Goal: Transaction & Acquisition: Purchase product/service

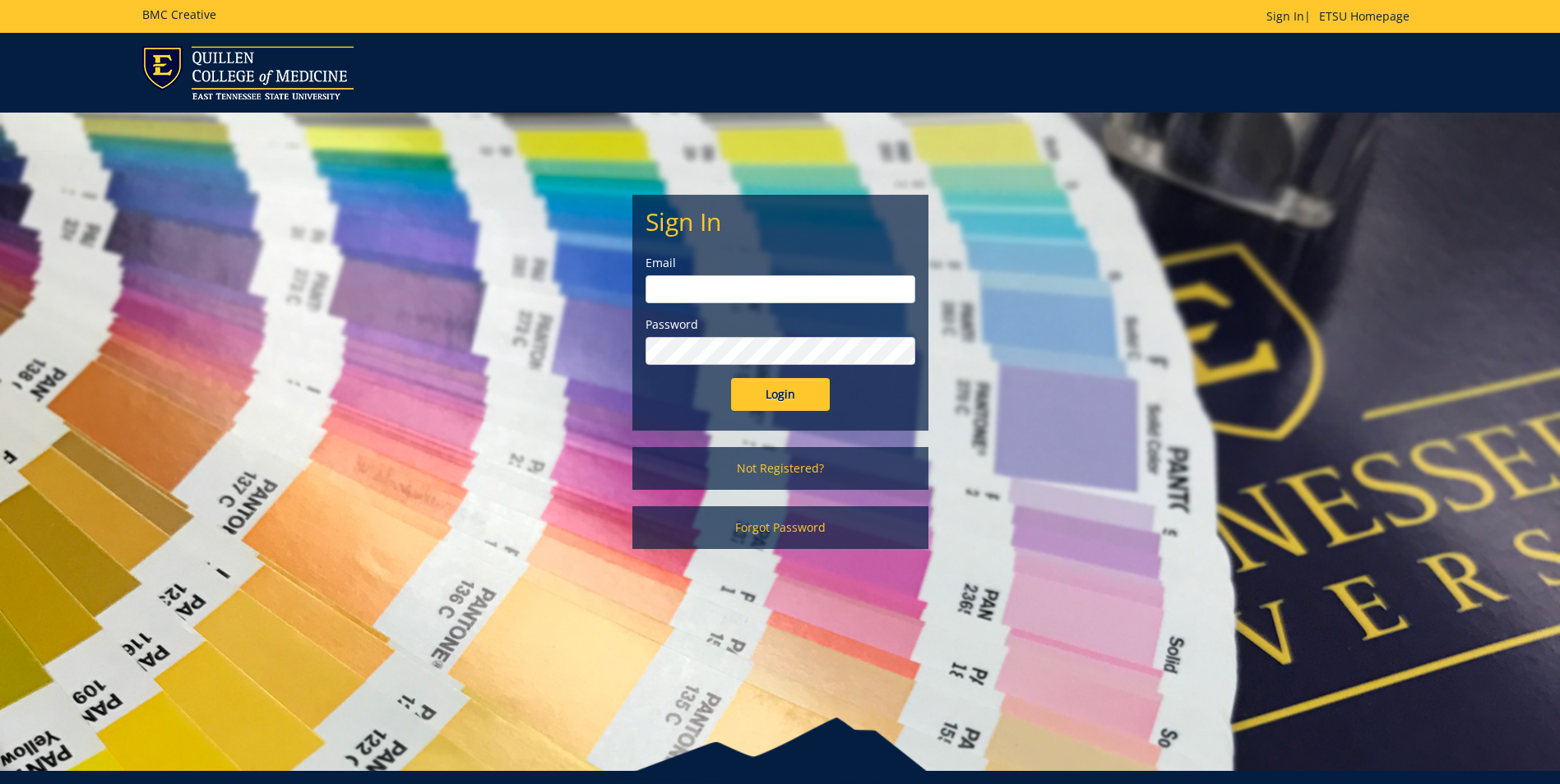
type input "mcneely@etsu.edu"
click at [796, 390] on input "Login" at bounding box center [781, 395] width 99 height 33
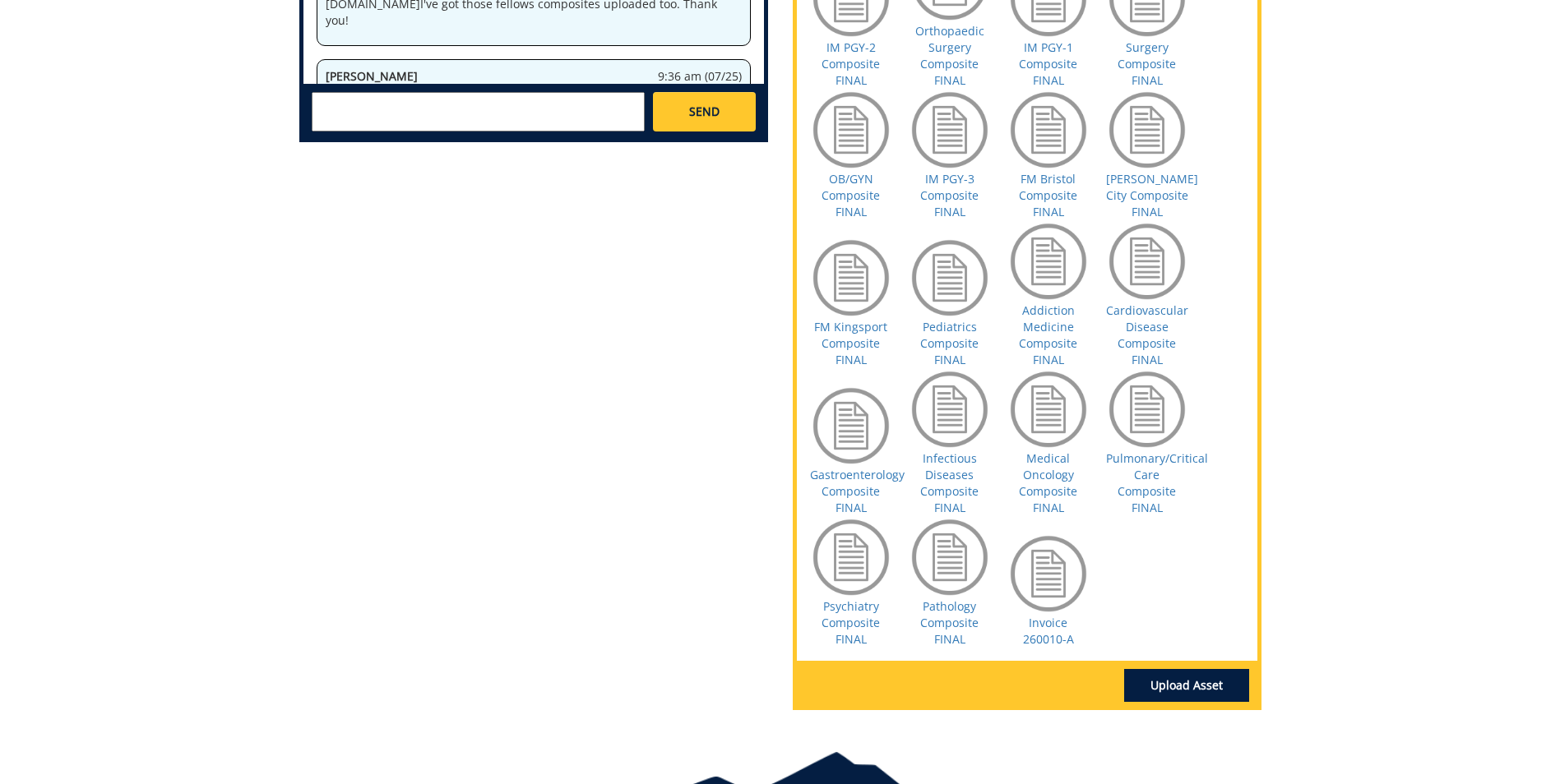
scroll to position [1069, 0]
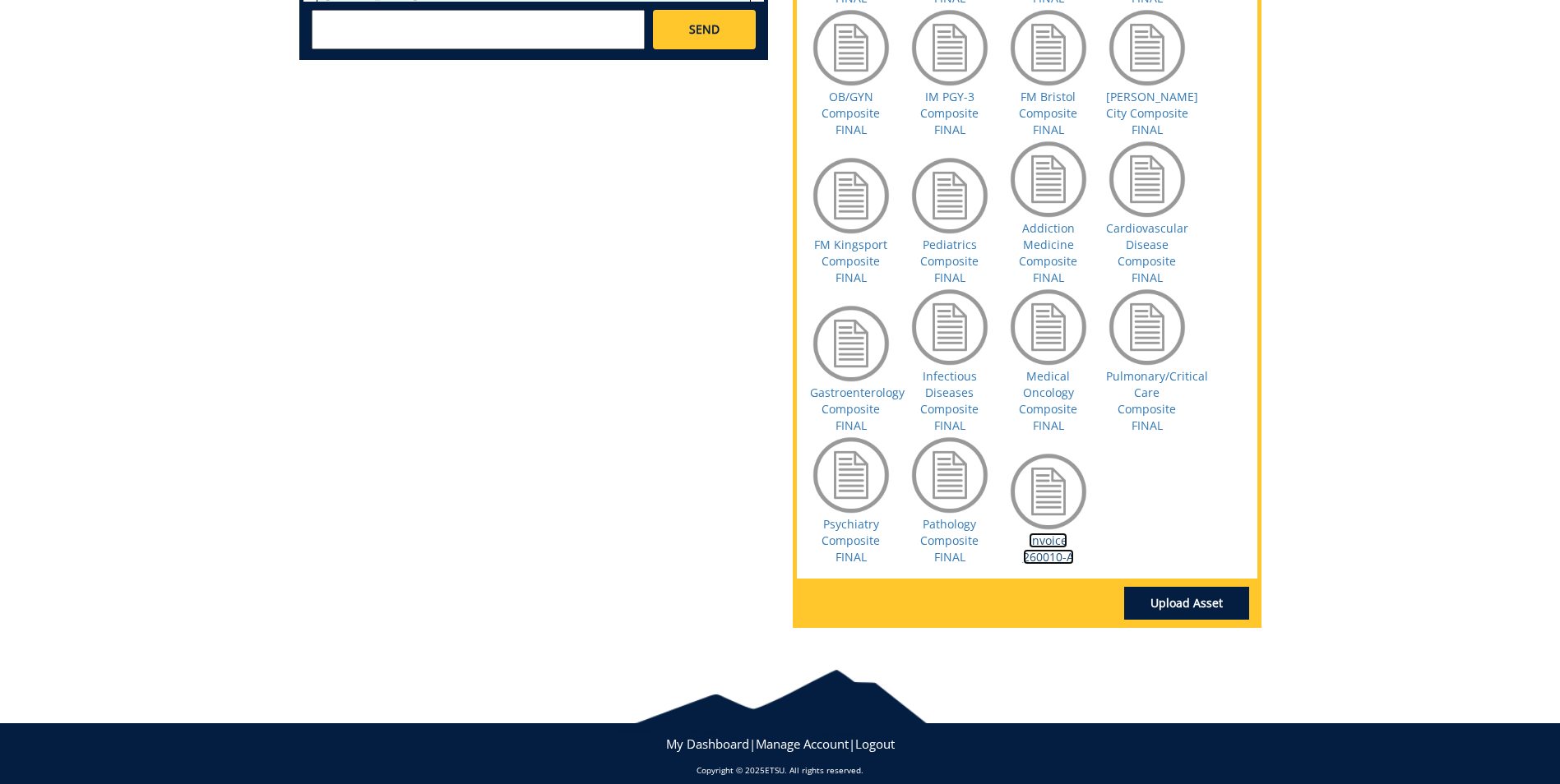
click at [1060, 550] on link "Invoice 260010-A" at bounding box center [1049, 549] width 51 height 32
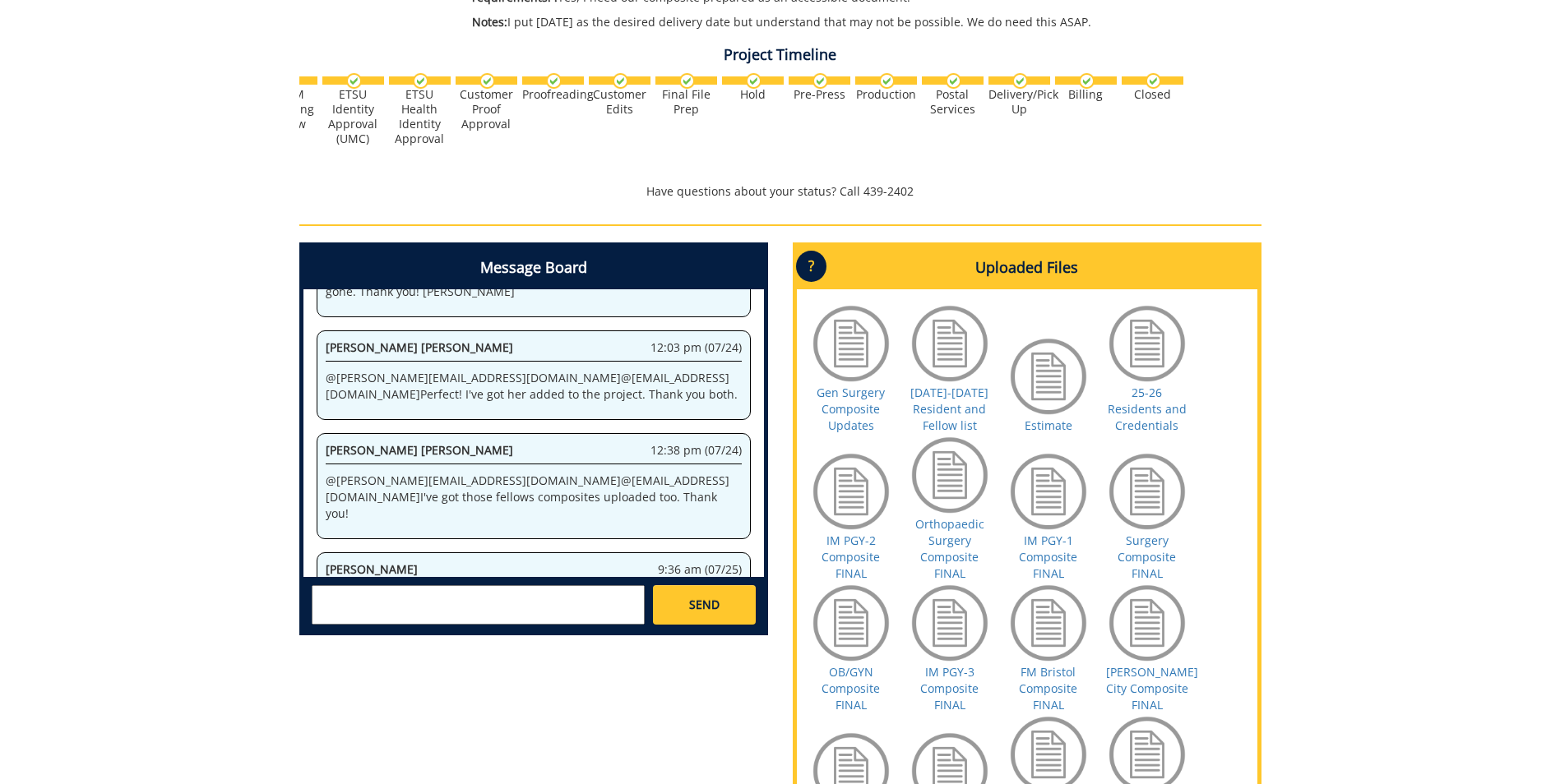
scroll to position [576, 0]
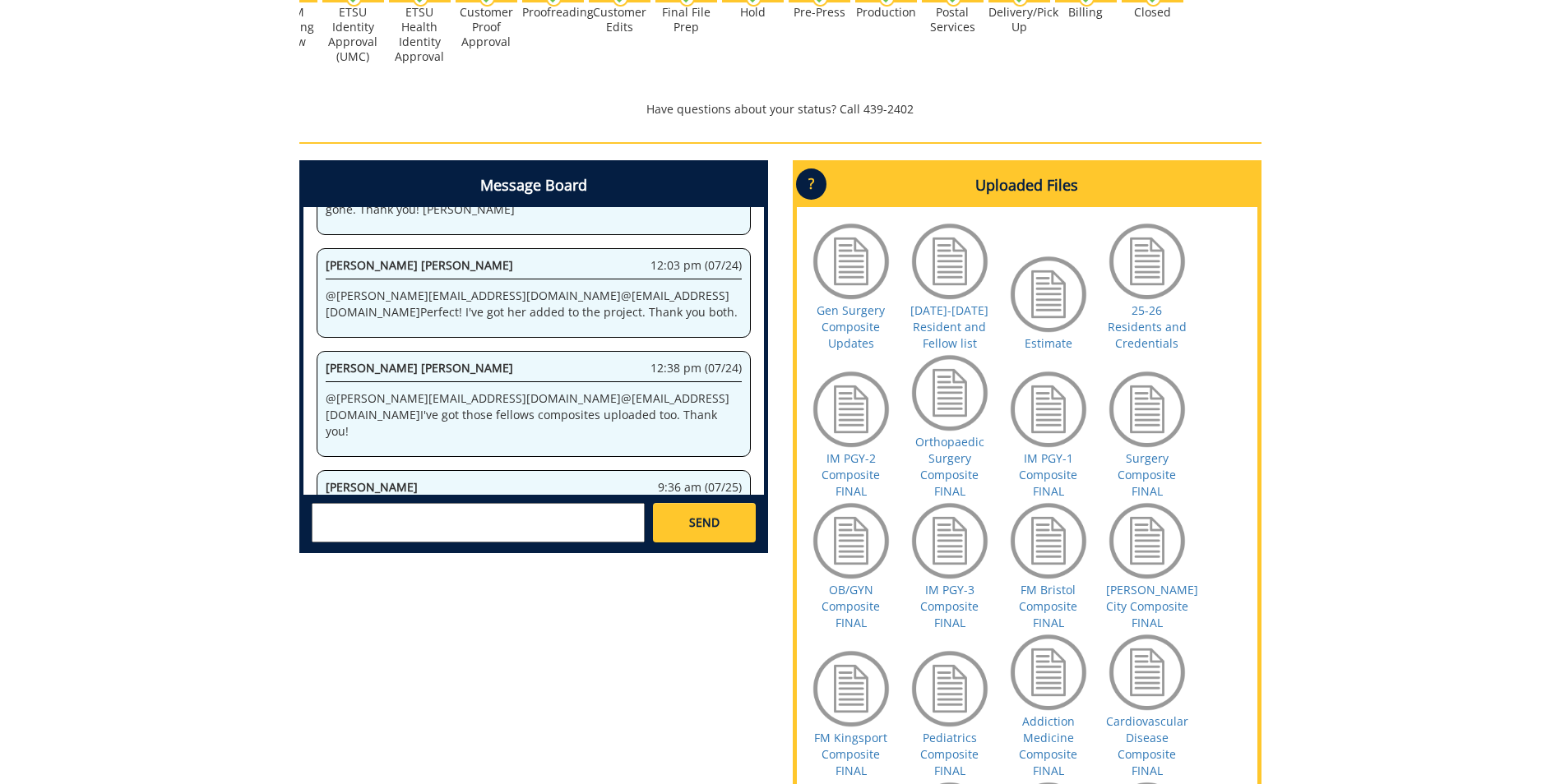
click at [432, 510] on textarea at bounding box center [478, 522] width 333 height 39
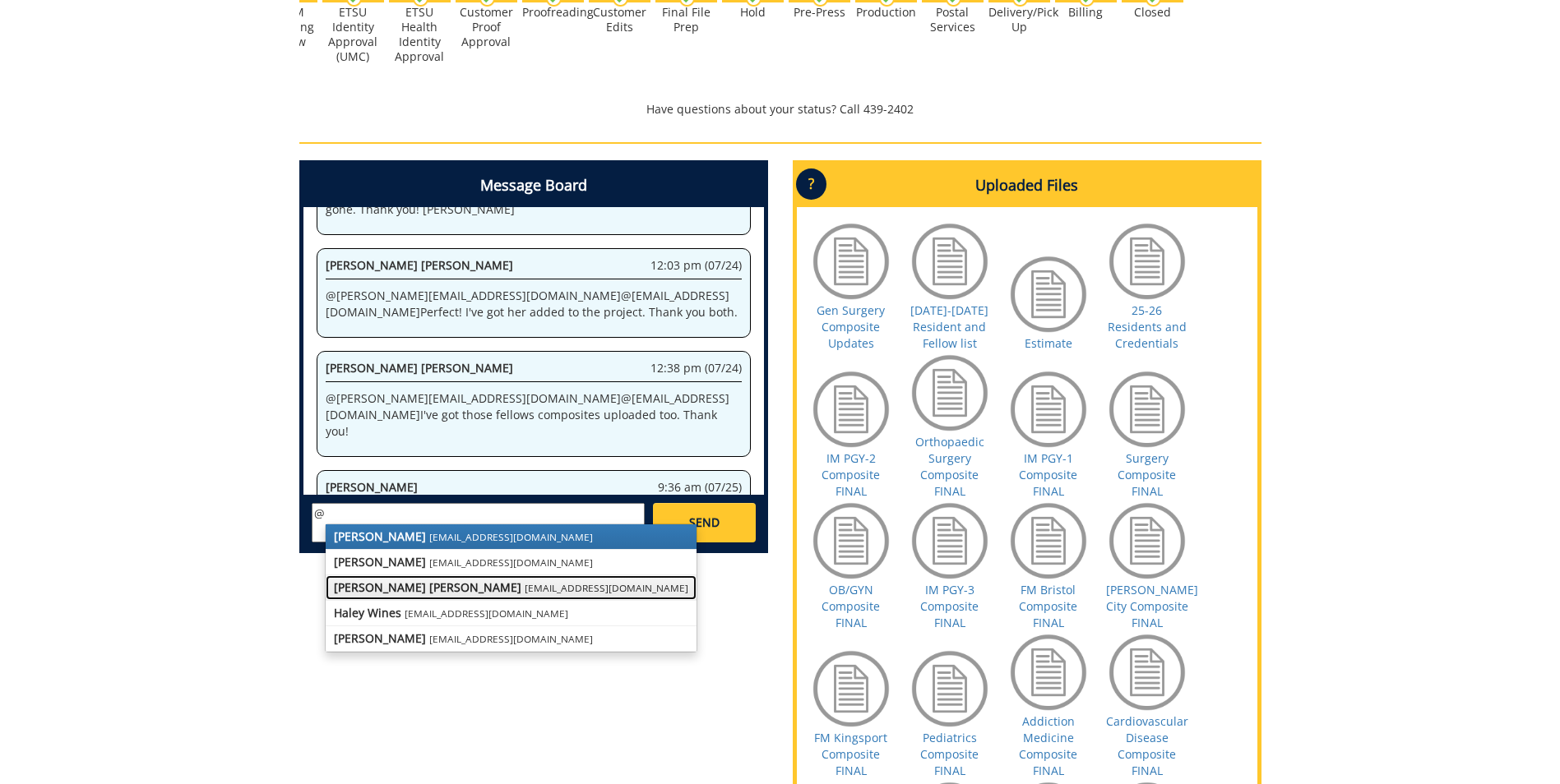
click at [369, 582] on strong "[PERSON_NAME] [PERSON_NAME]" at bounding box center [427, 588] width 187 height 16
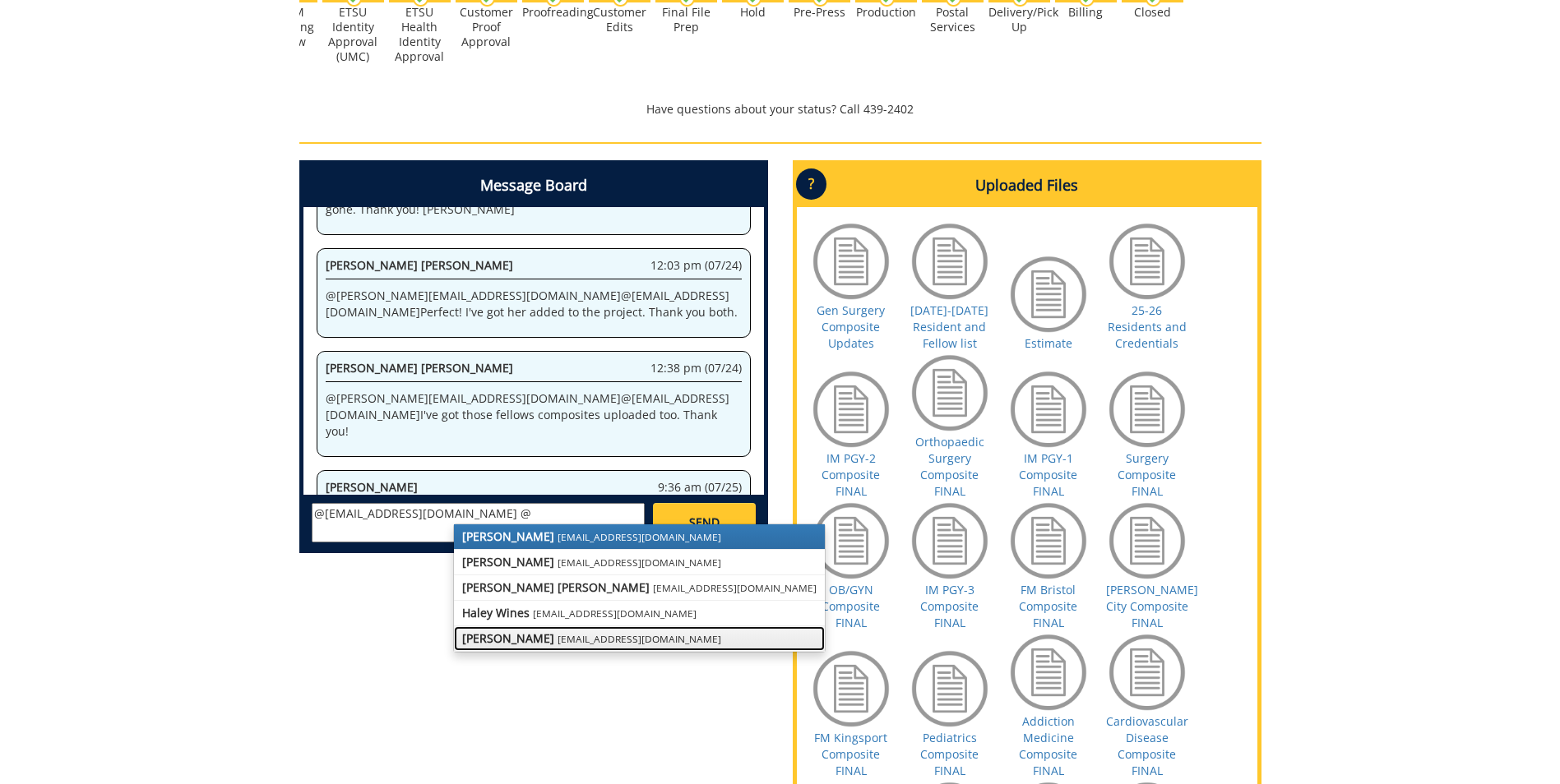
click at [490, 643] on strong "[PERSON_NAME]" at bounding box center [509, 638] width 92 height 16
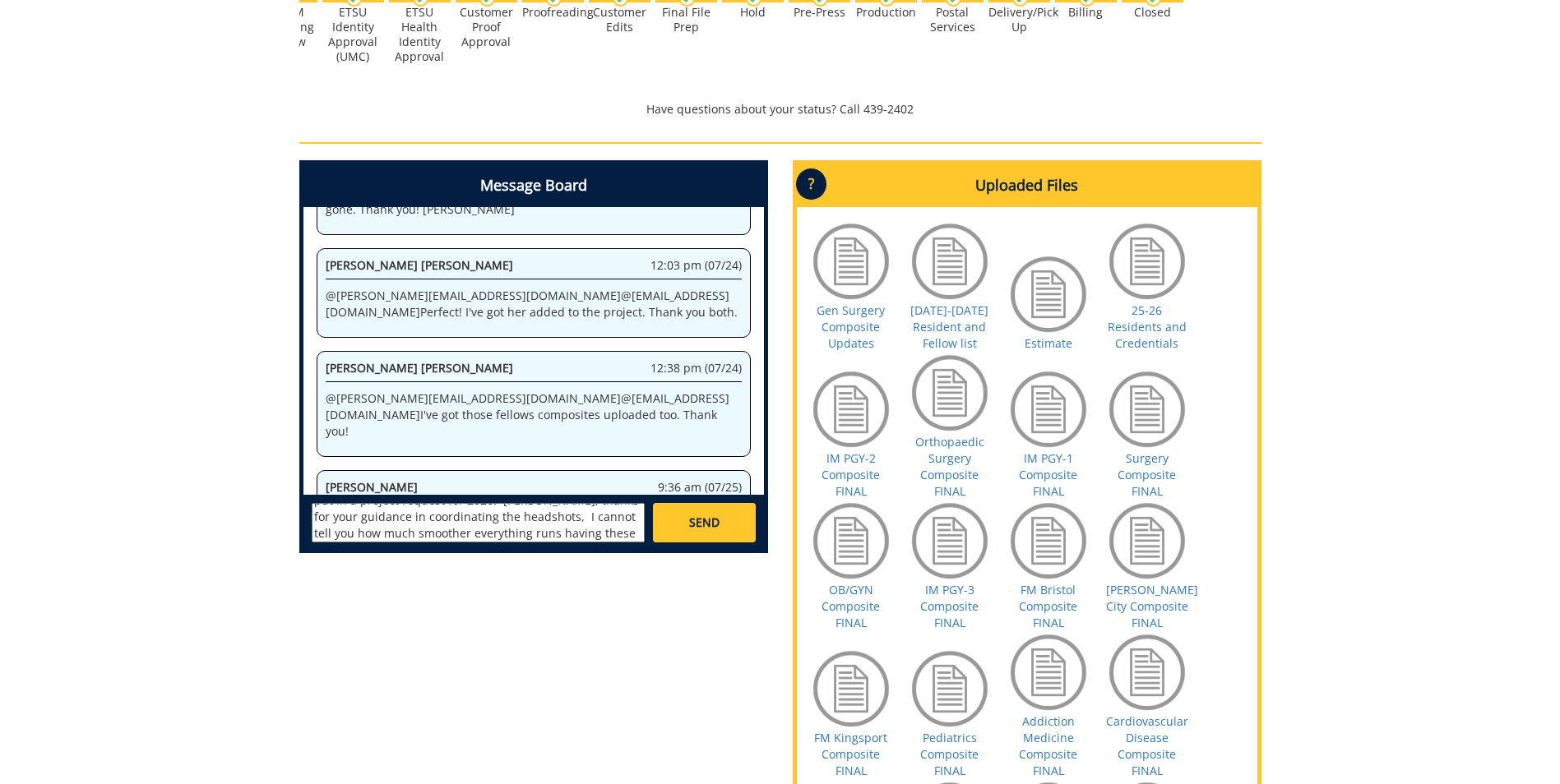
scroll to position [46, 0]
type textarea "@[EMAIL_ADDRESS][DOMAIN_NAME] @[EMAIL_ADDRESS][DOMAIN_NAME] [PERSON_NAME], than…"
click at [736, 517] on link "SEND" at bounding box center [704, 522] width 102 height 39
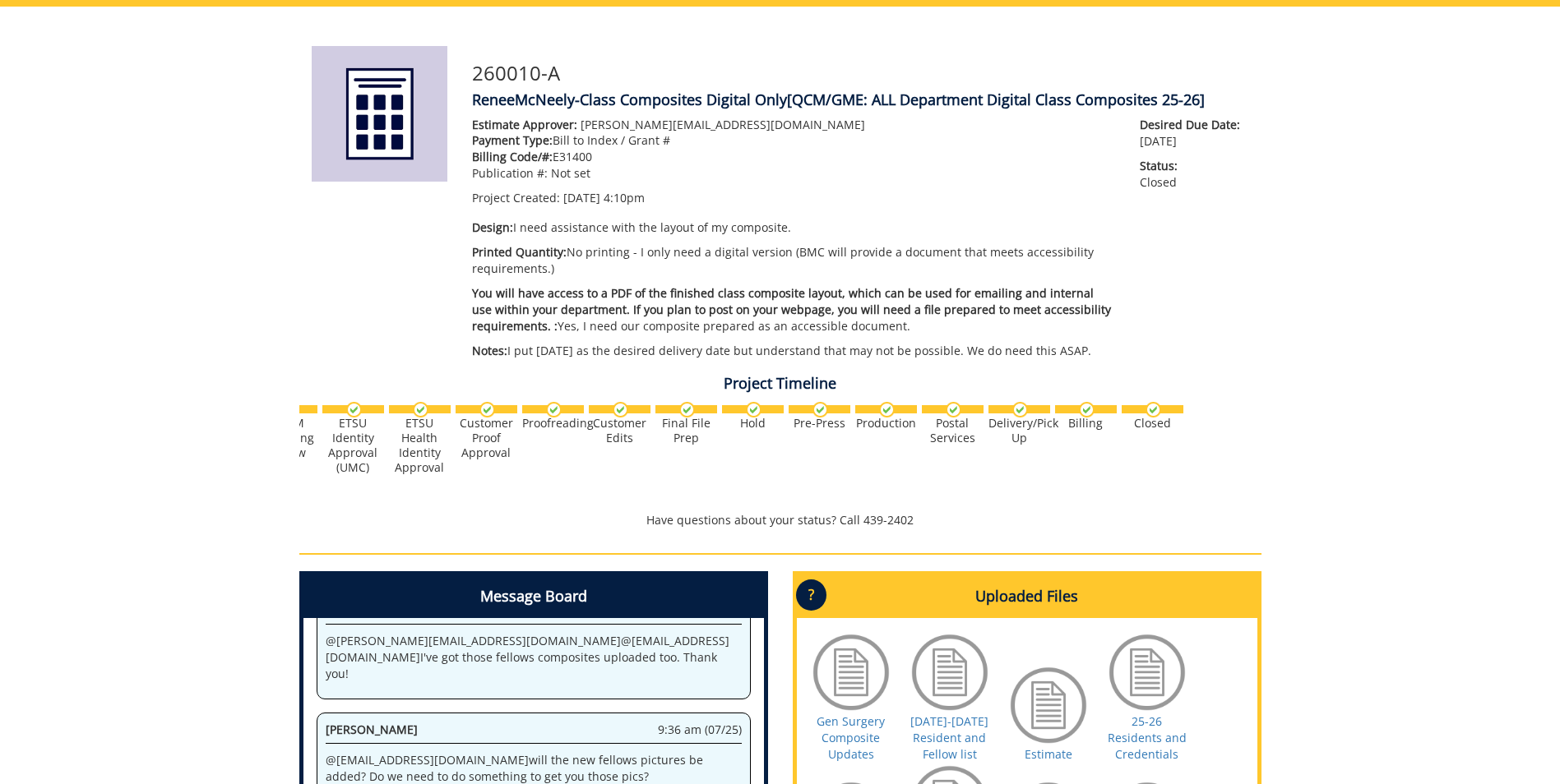
scroll to position [0, 0]
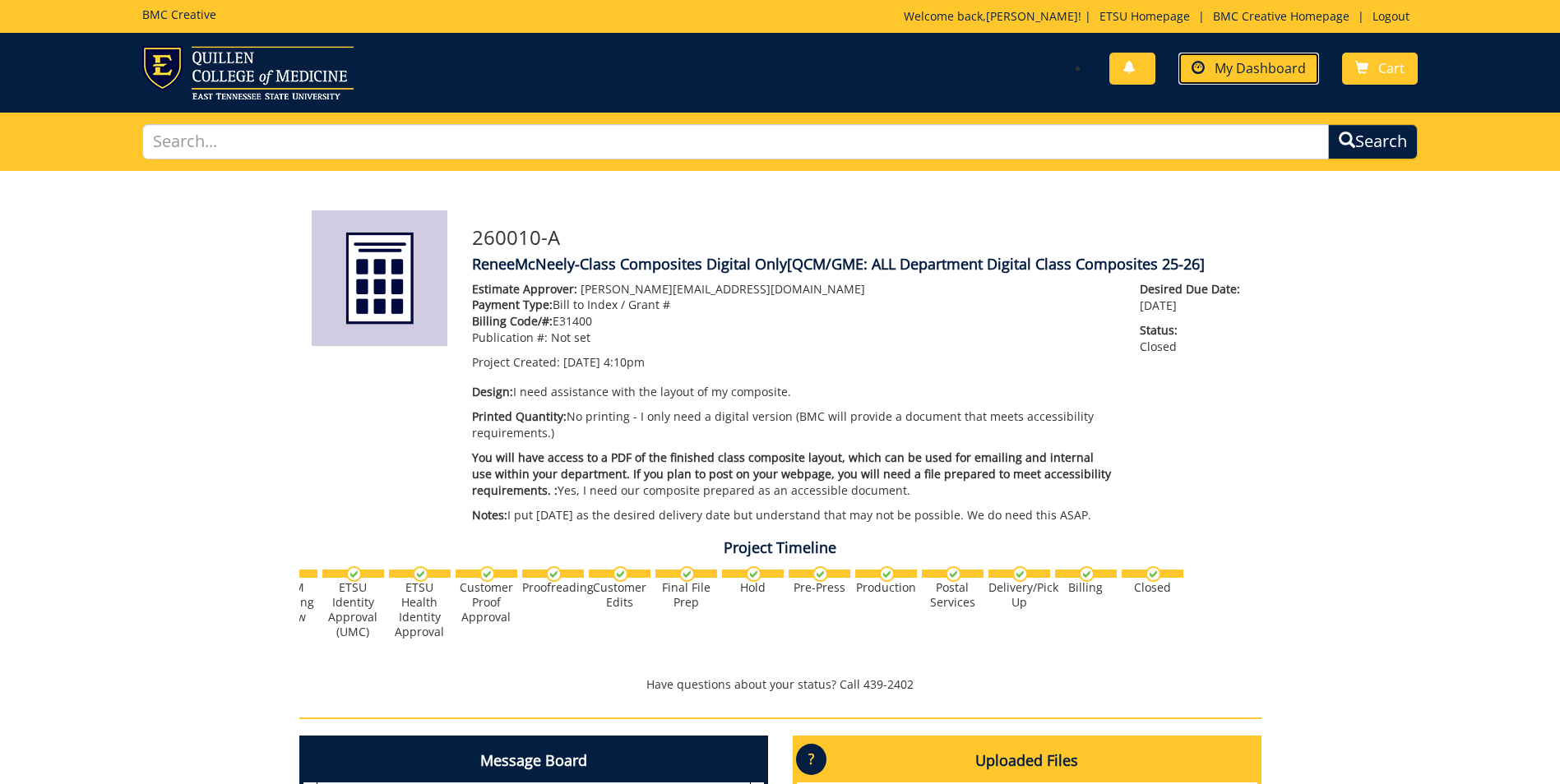
click at [1266, 81] on link "My Dashboard" at bounding box center [1249, 69] width 141 height 32
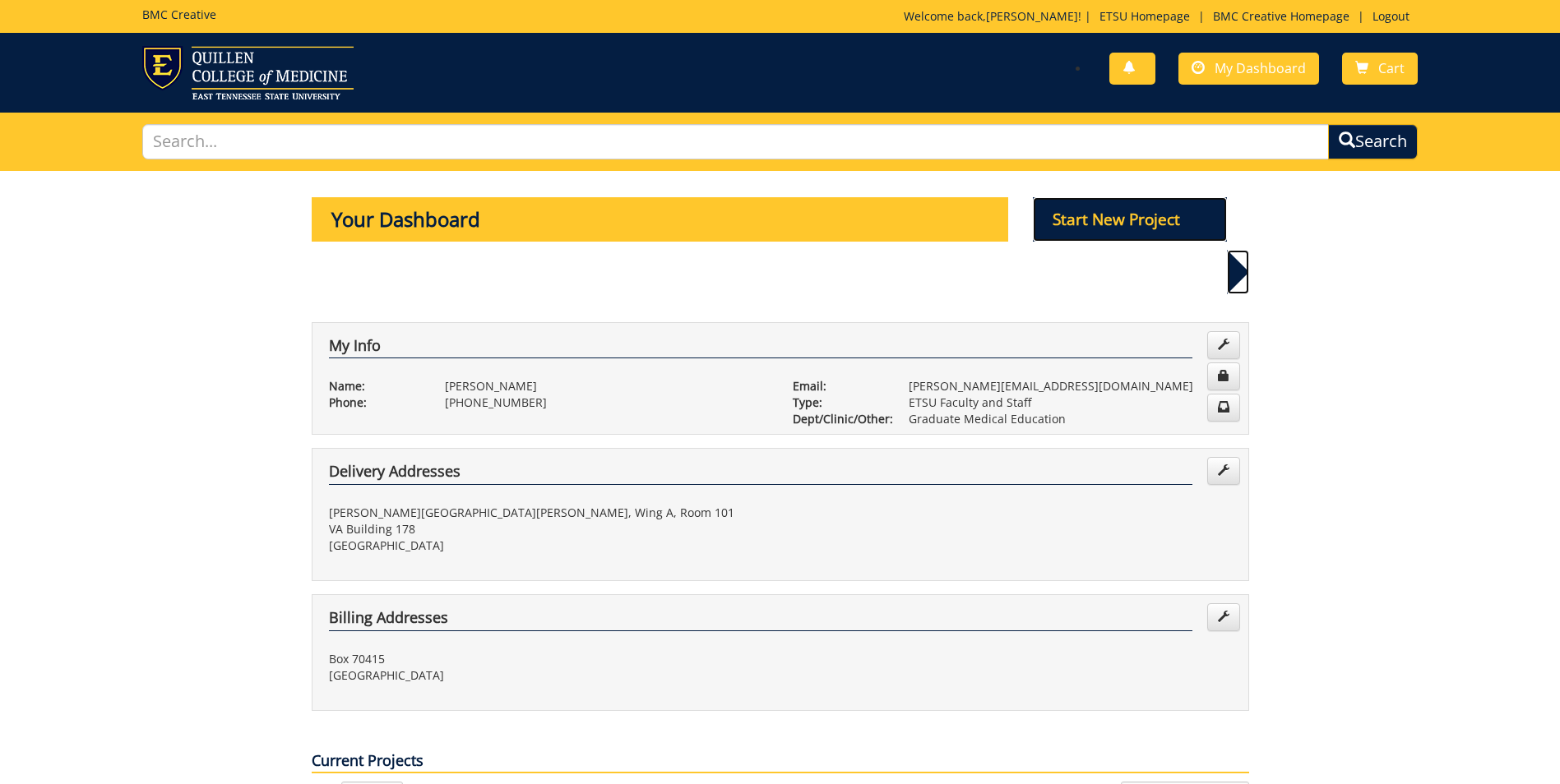
click at [1176, 216] on p "Start New Project" at bounding box center [1129, 219] width 194 height 44
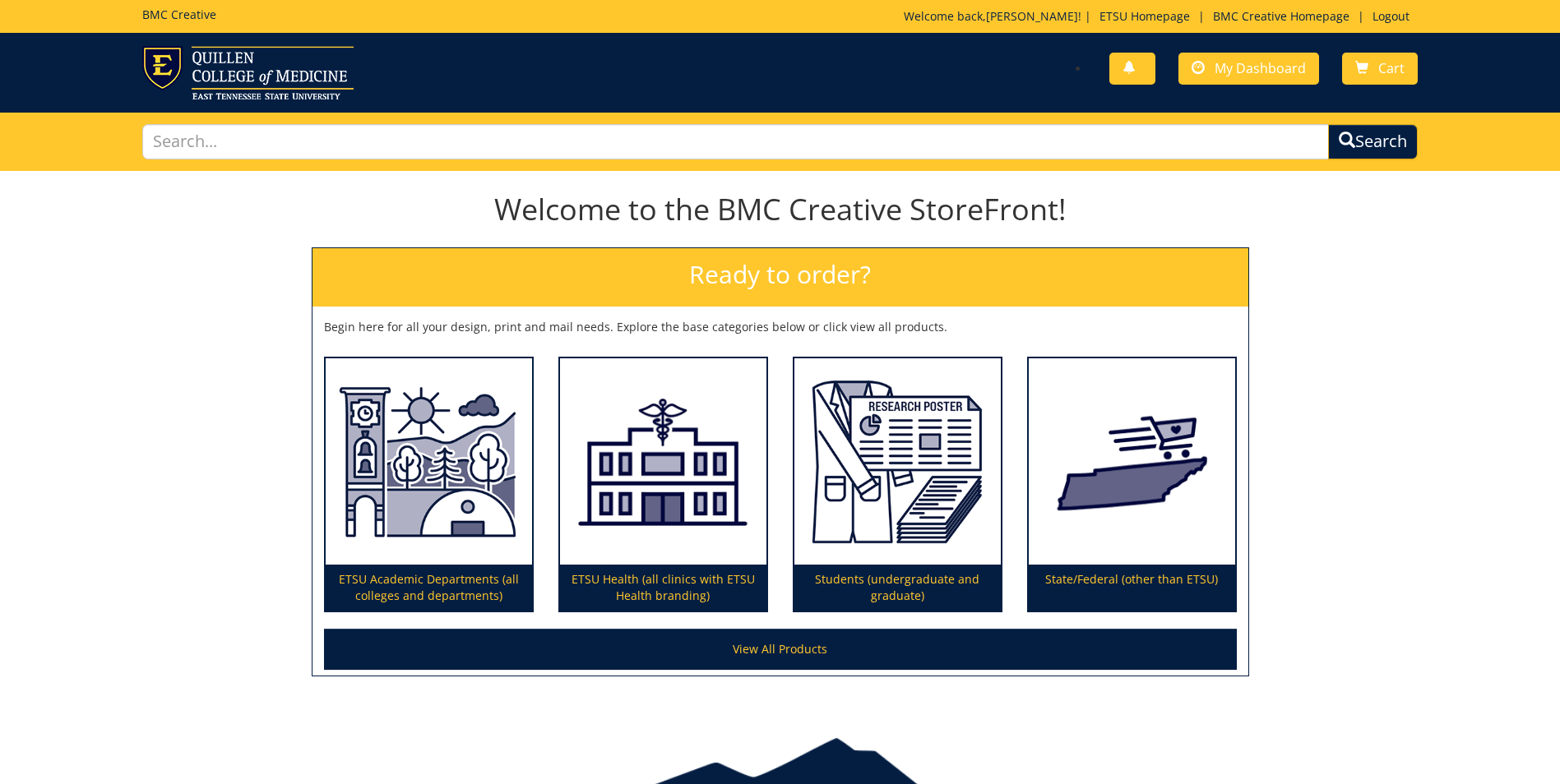
scroll to position [85, 0]
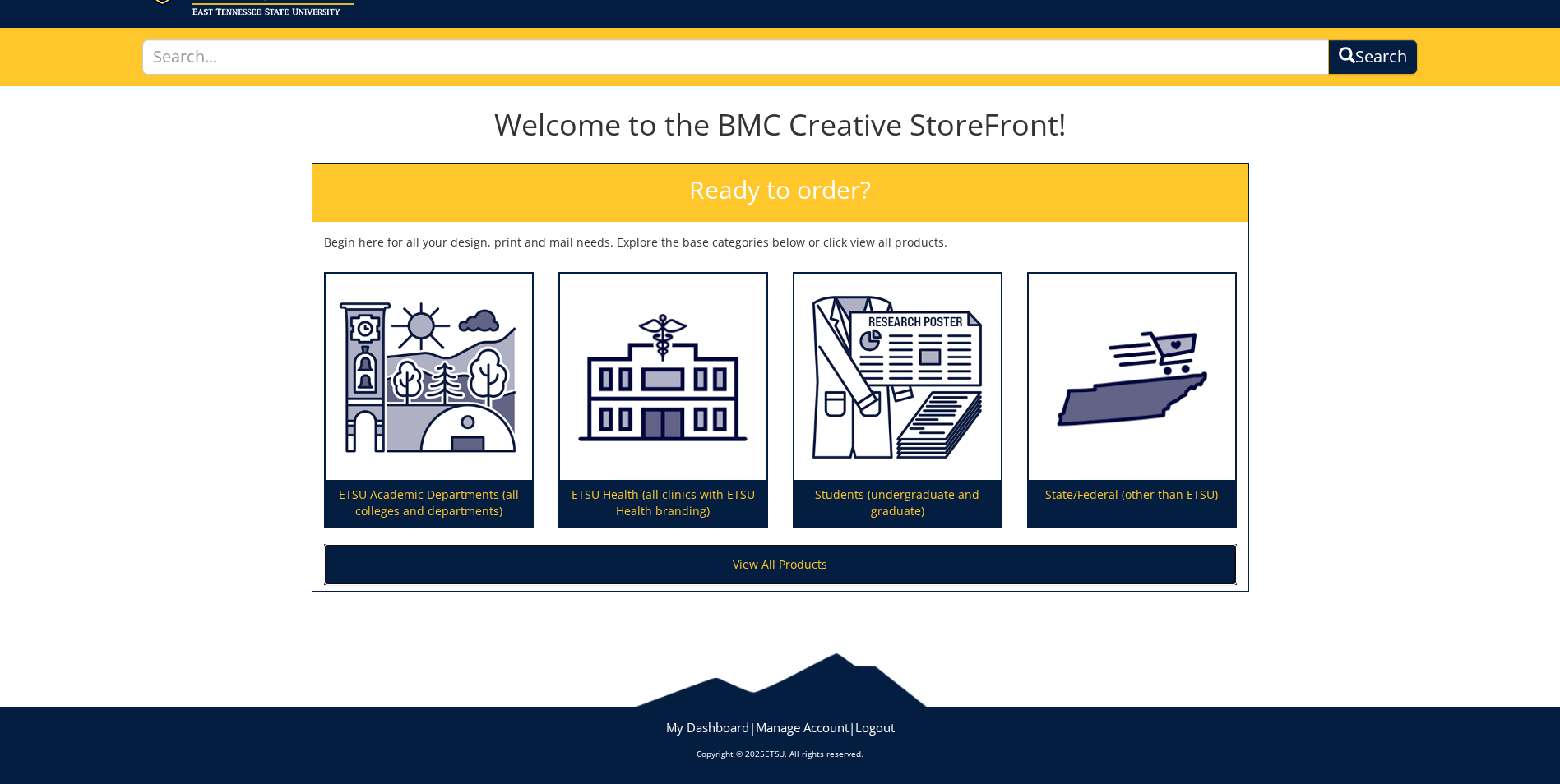
click at [769, 570] on link "View All Products" at bounding box center [780, 564] width 913 height 41
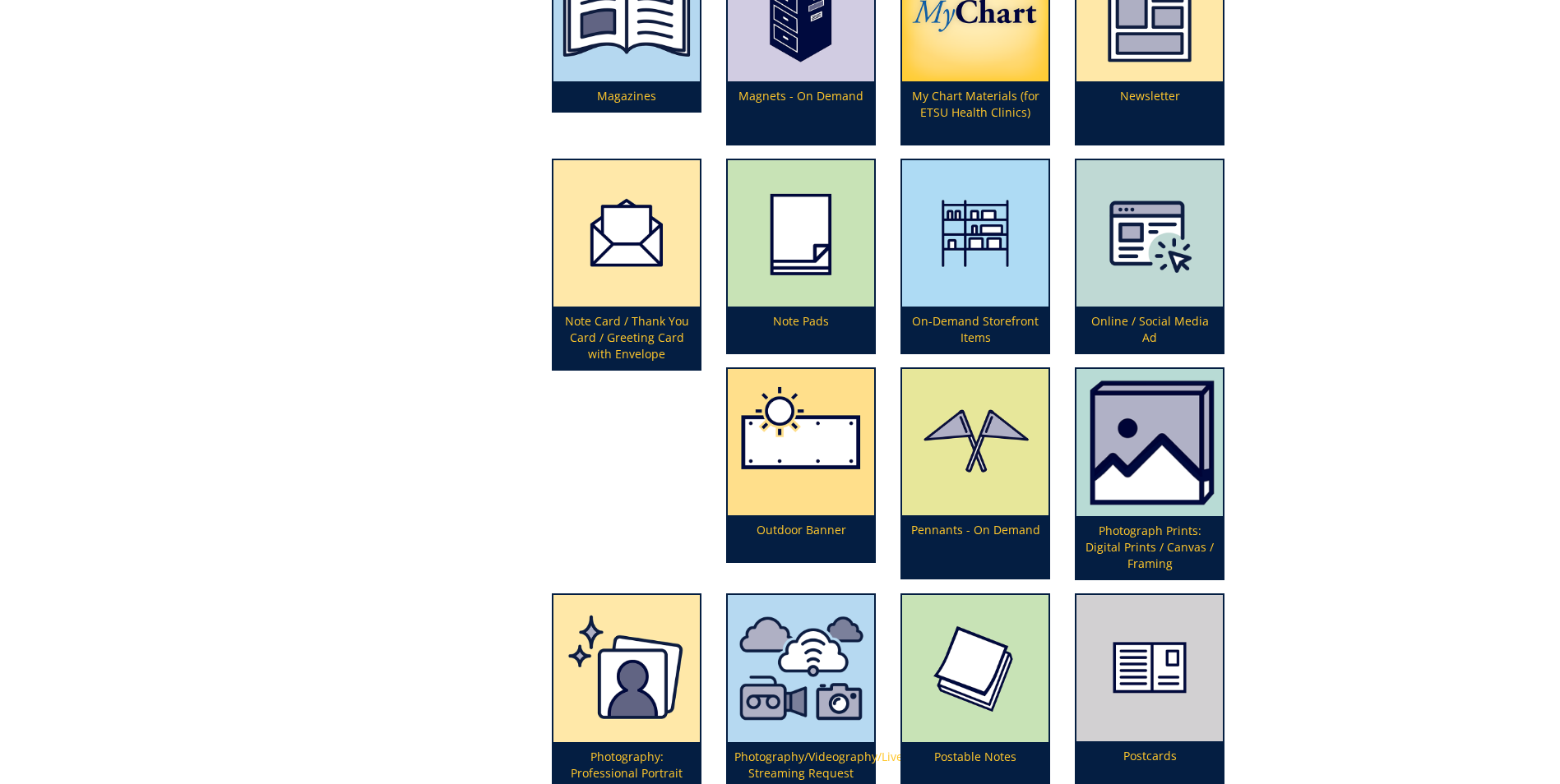
scroll to position [3536, 0]
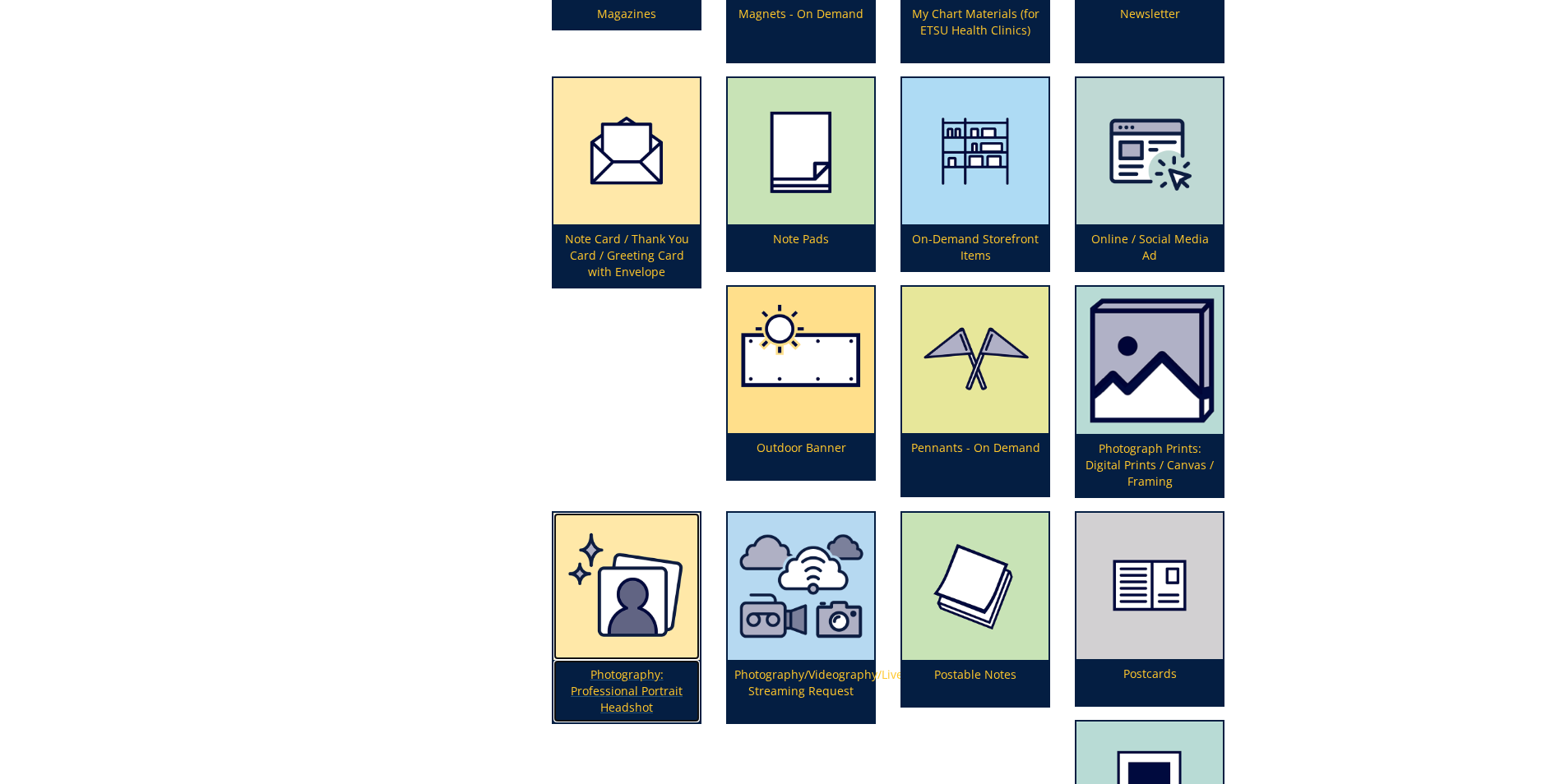
click at [631, 591] on img at bounding box center [626, 586] width 146 height 147
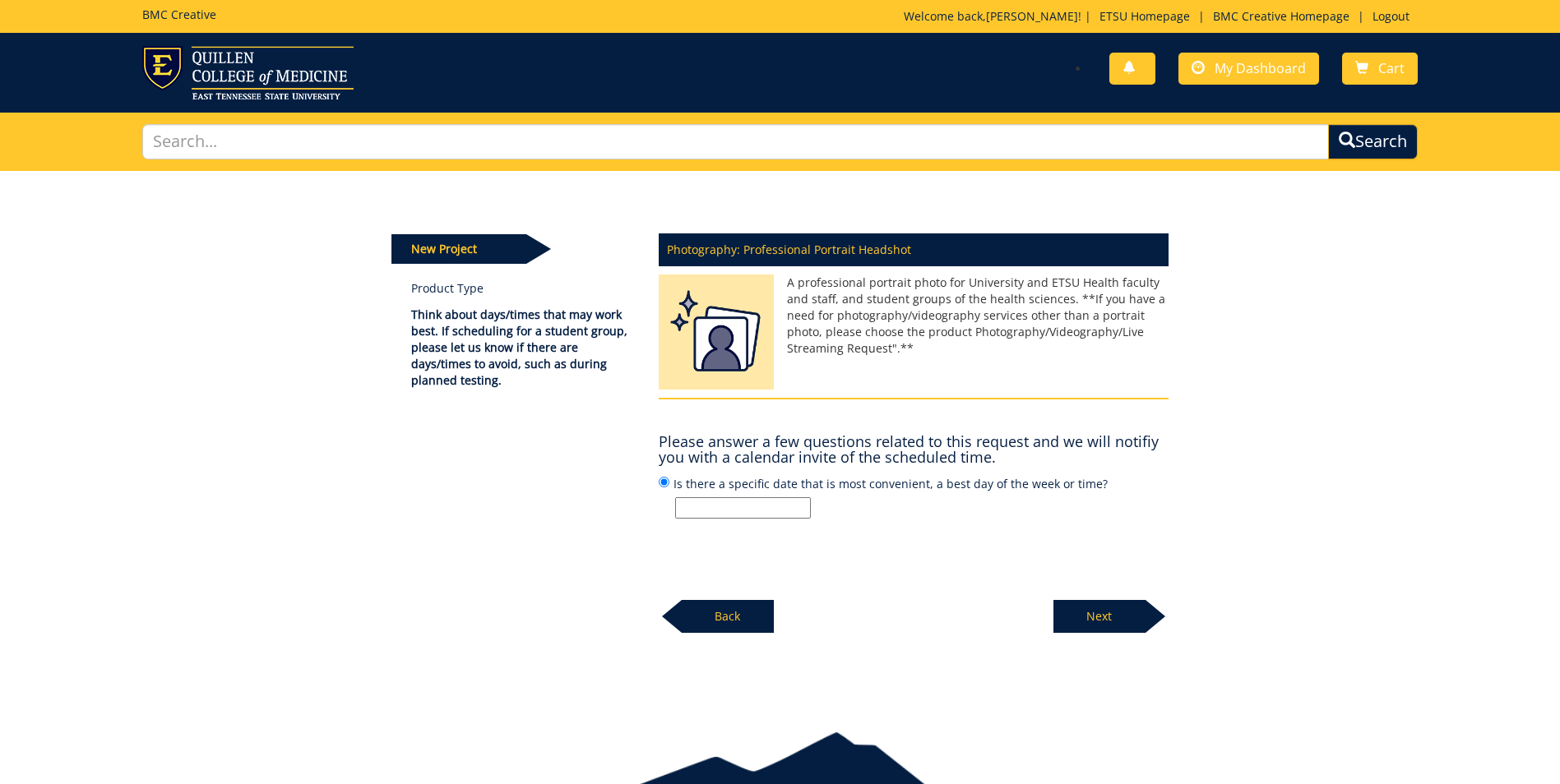
click at [752, 504] on input "Is there a specific date that is most convenient, a best day of the week or tim…" at bounding box center [743, 508] width 136 height 21
type input "6/17/2026"
click at [1095, 612] on p "Next" at bounding box center [1100, 616] width 92 height 33
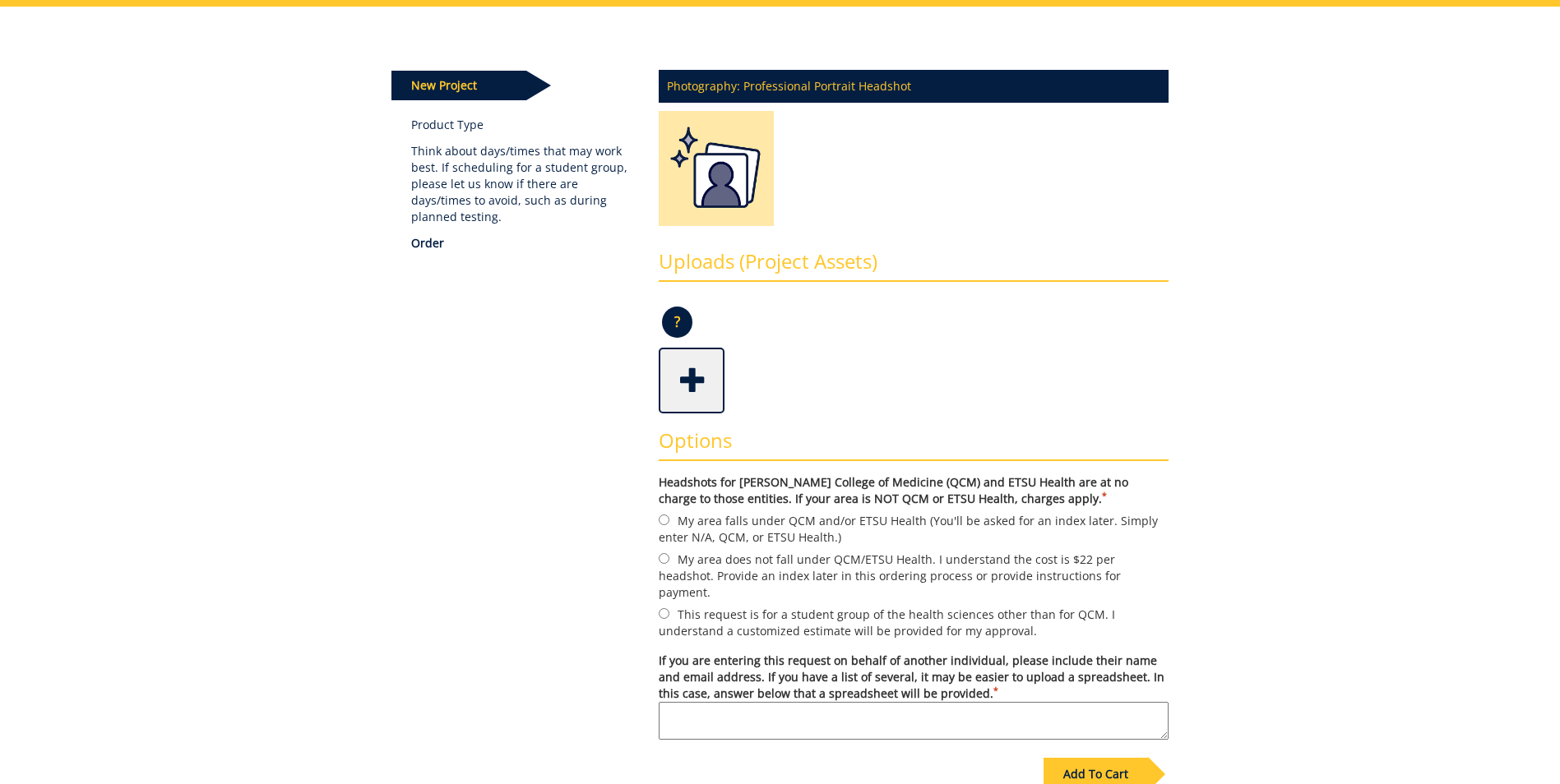
scroll to position [247, 0]
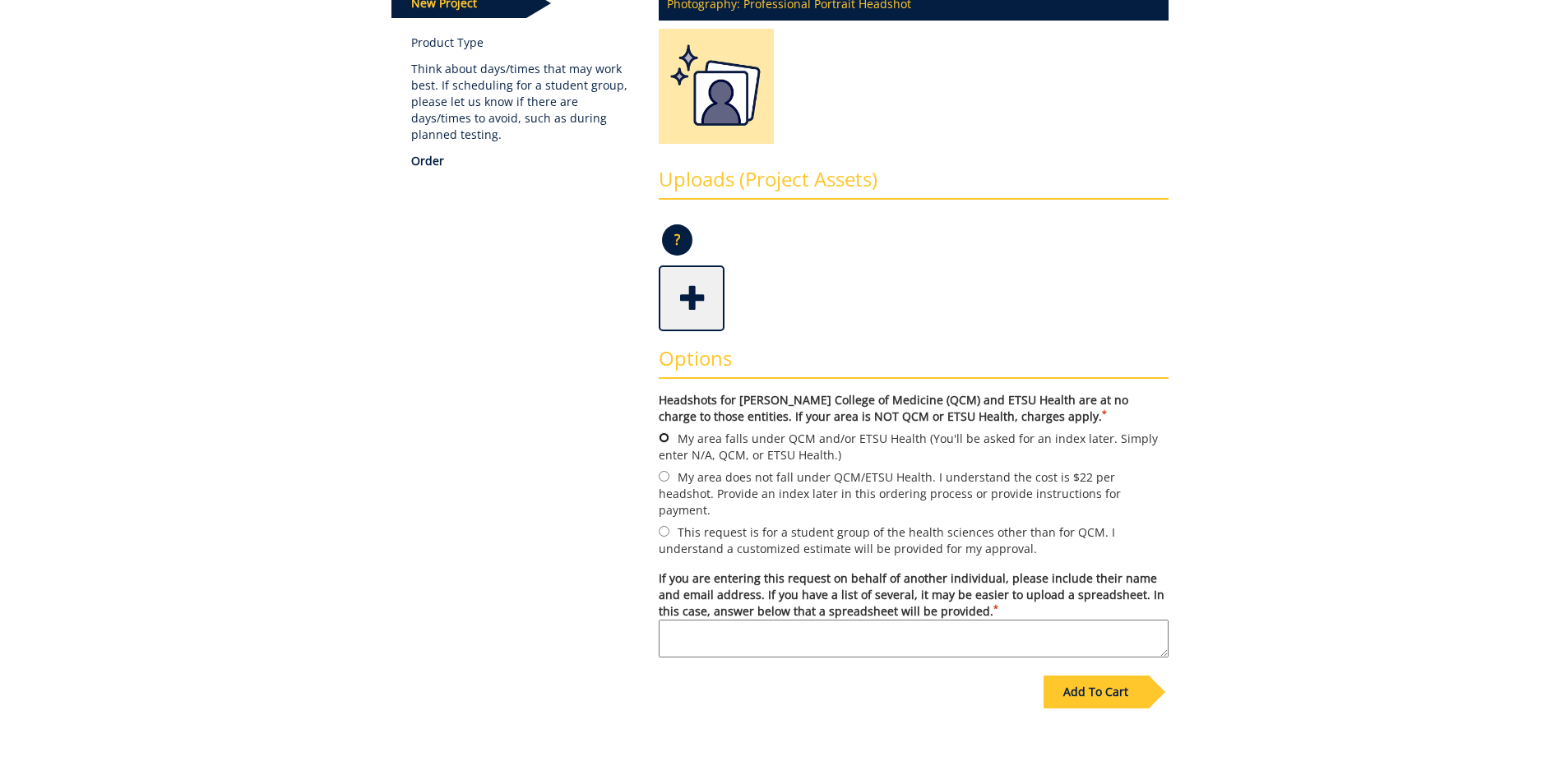
click at [663, 436] on input "My area falls under QCM and/or ETSU Health (You'll be asked for an index later.…" at bounding box center [664, 437] width 11 height 11
radio input "true"
click at [747, 620] on textarea "If you are entering this request on behalf of another individual, please includ…" at bounding box center [913, 639] width 510 height 38
type textarea "Headshots for all new interns and fellows in QCOM training programs."
click at [1095, 684] on div "Add To Cart" at bounding box center [1096, 692] width 104 height 33
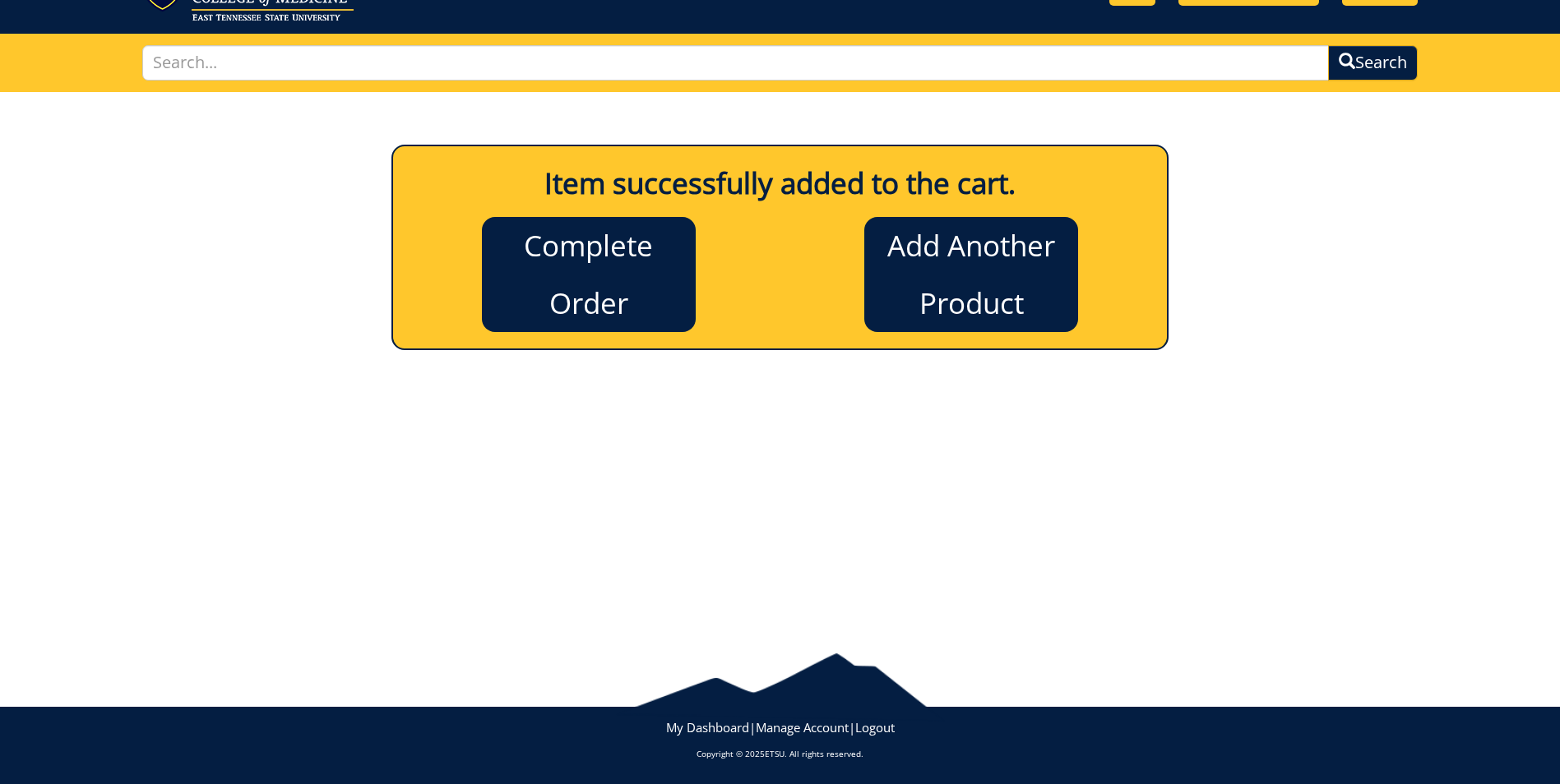
scroll to position [79, 0]
click at [661, 299] on link "Complete Order" at bounding box center [589, 274] width 214 height 115
